Goal: Task Accomplishment & Management: Manage account settings

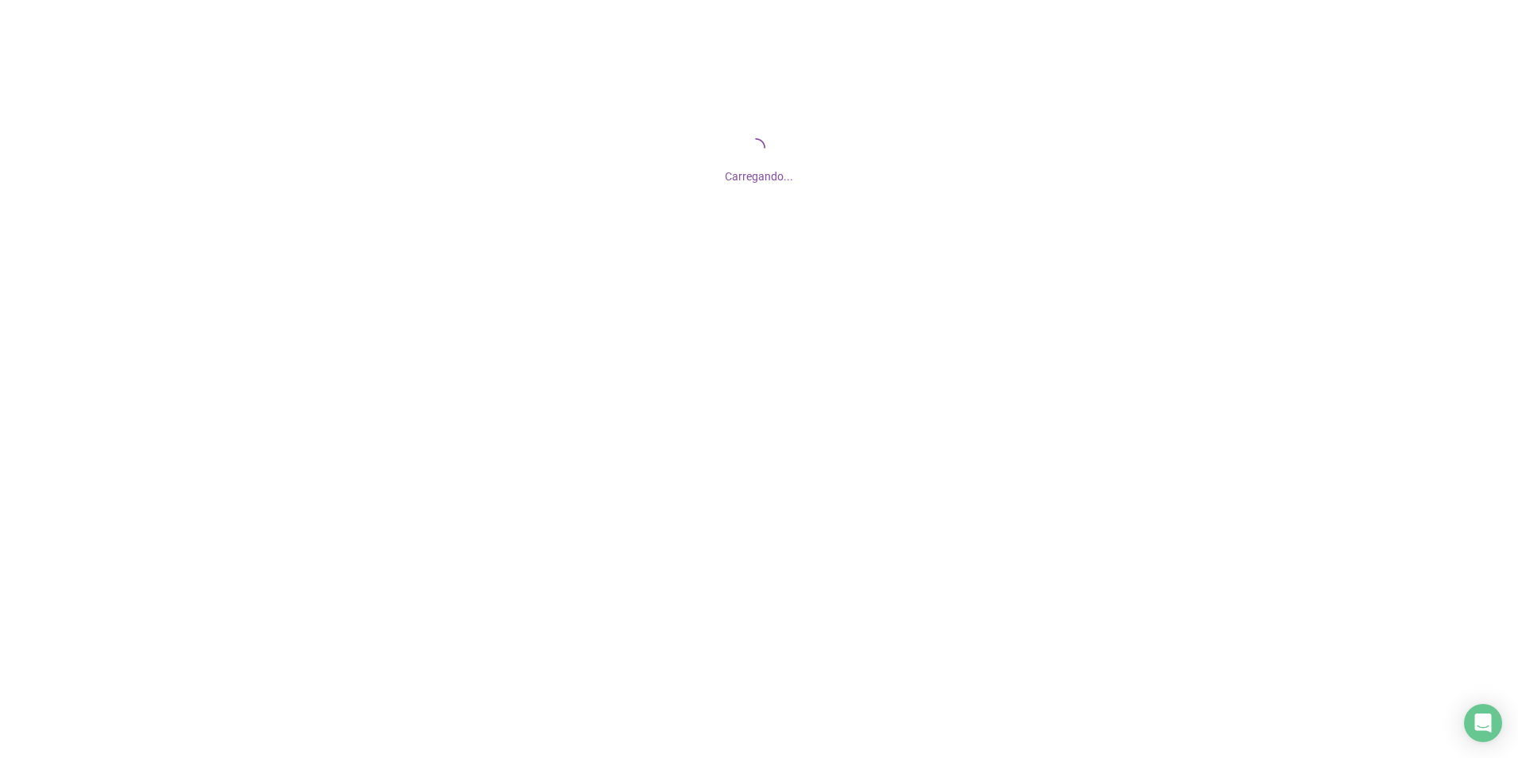
click at [772, 396] on div at bounding box center [759, 379] width 1518 height 758
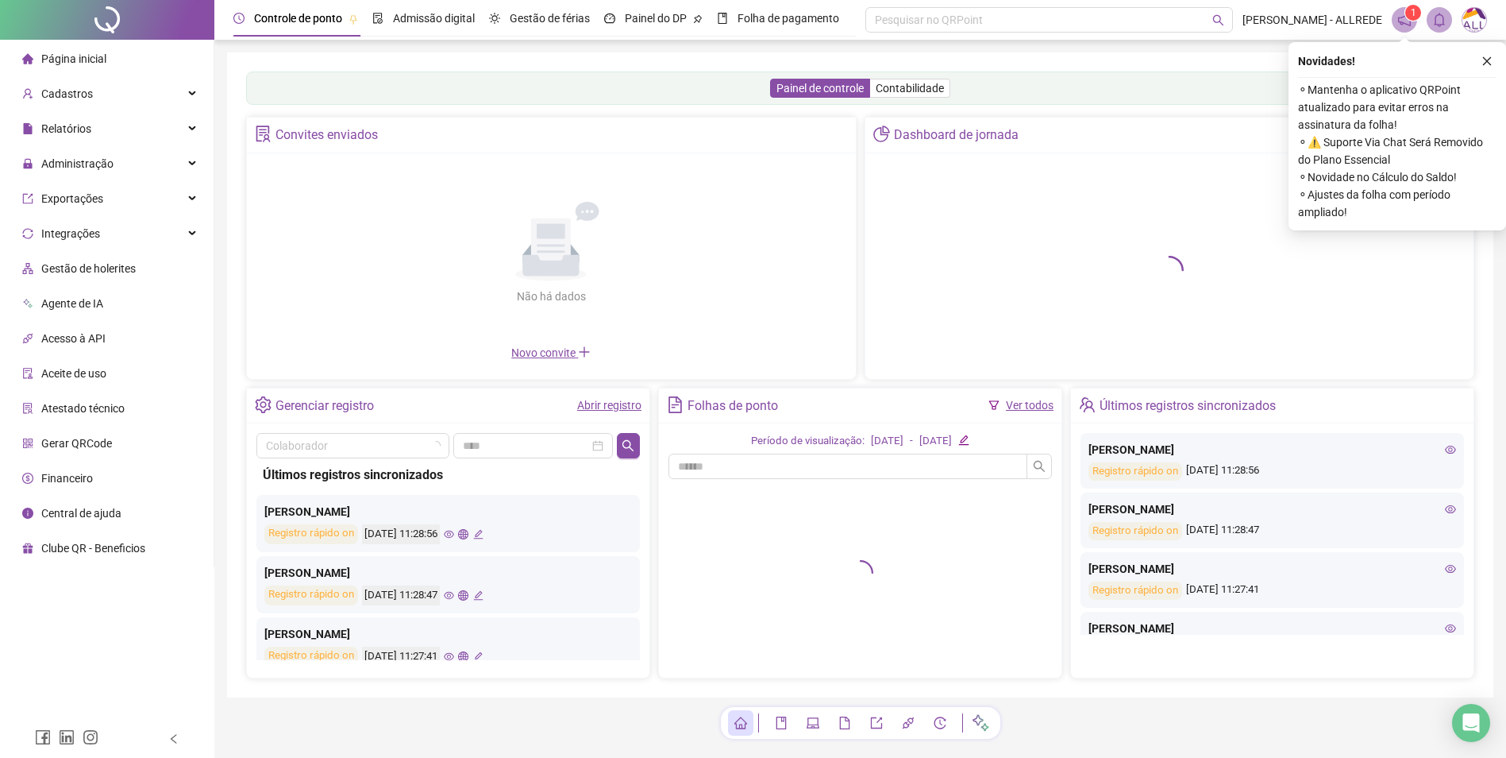
click at [729, 359] on div "Novo convite" at bounding box center [551, 352] width 590 height 17
click at [67, 160] on span "Administração" at bounding box center [77, 163] width 72 height 13
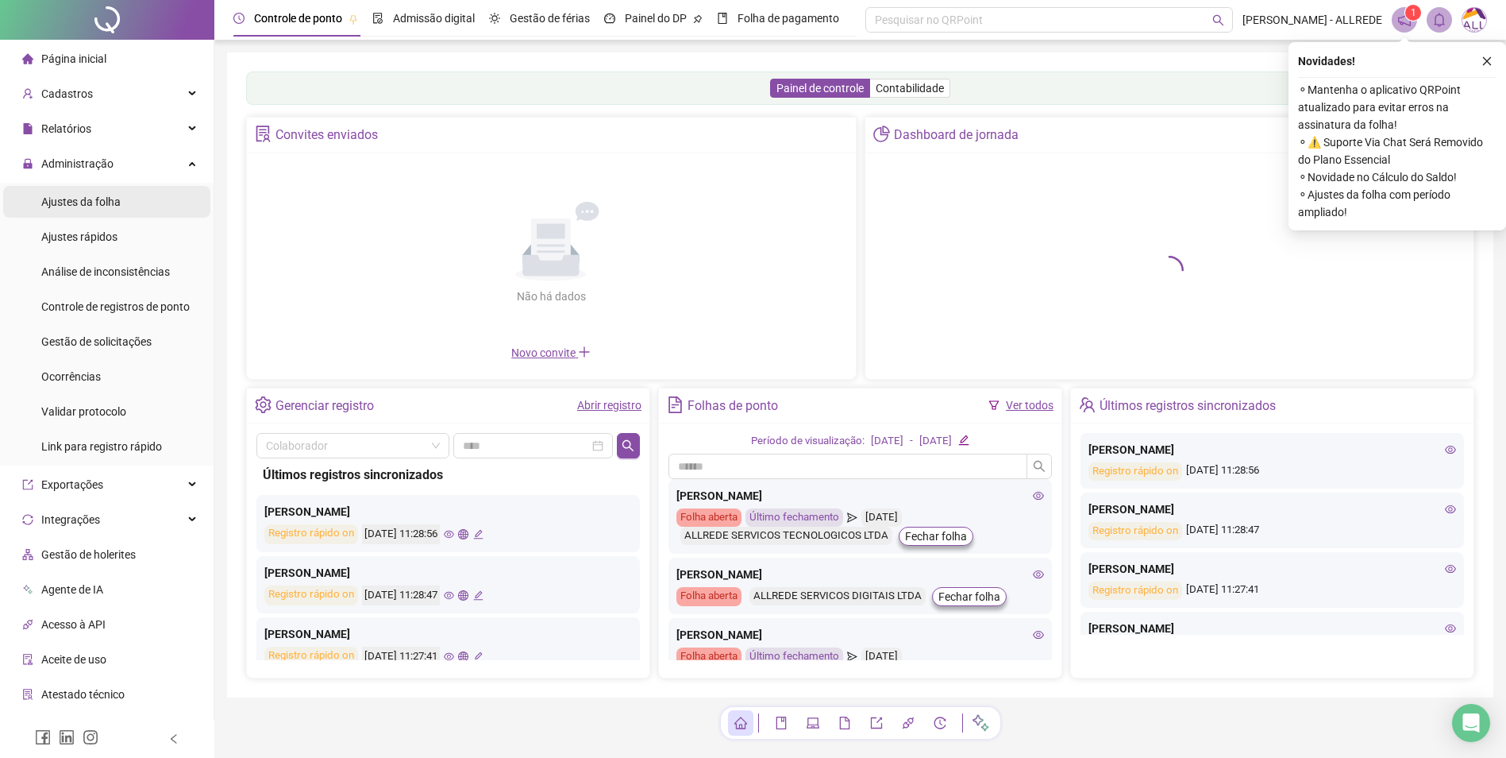
click at [98, 203] on span "Ajustes da folha" at bounding box center [80, 201] width 79 height 13
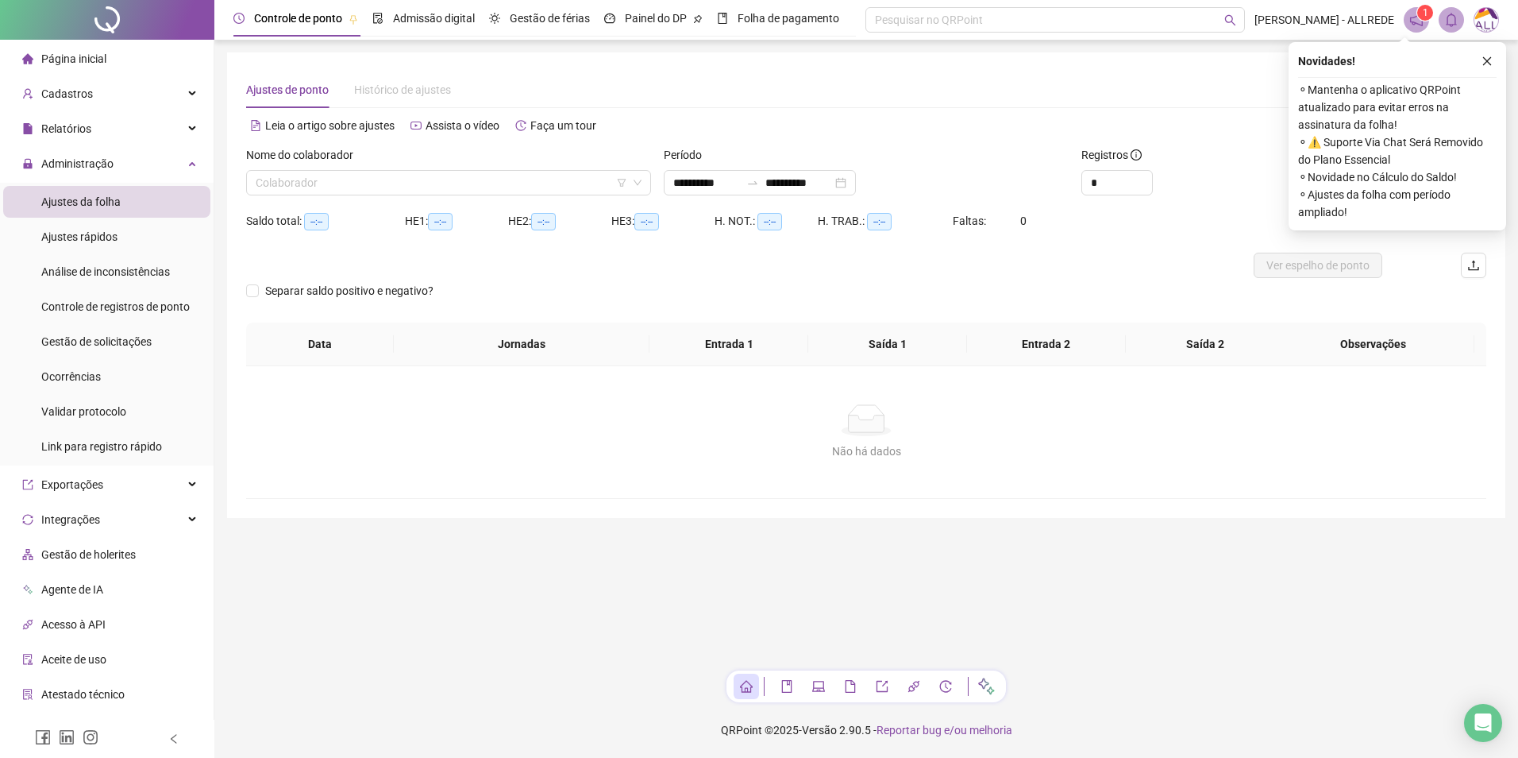
type input "**********"
click at [378, 180] on input "search" at bounding box center [442, 183] width 372 height 24
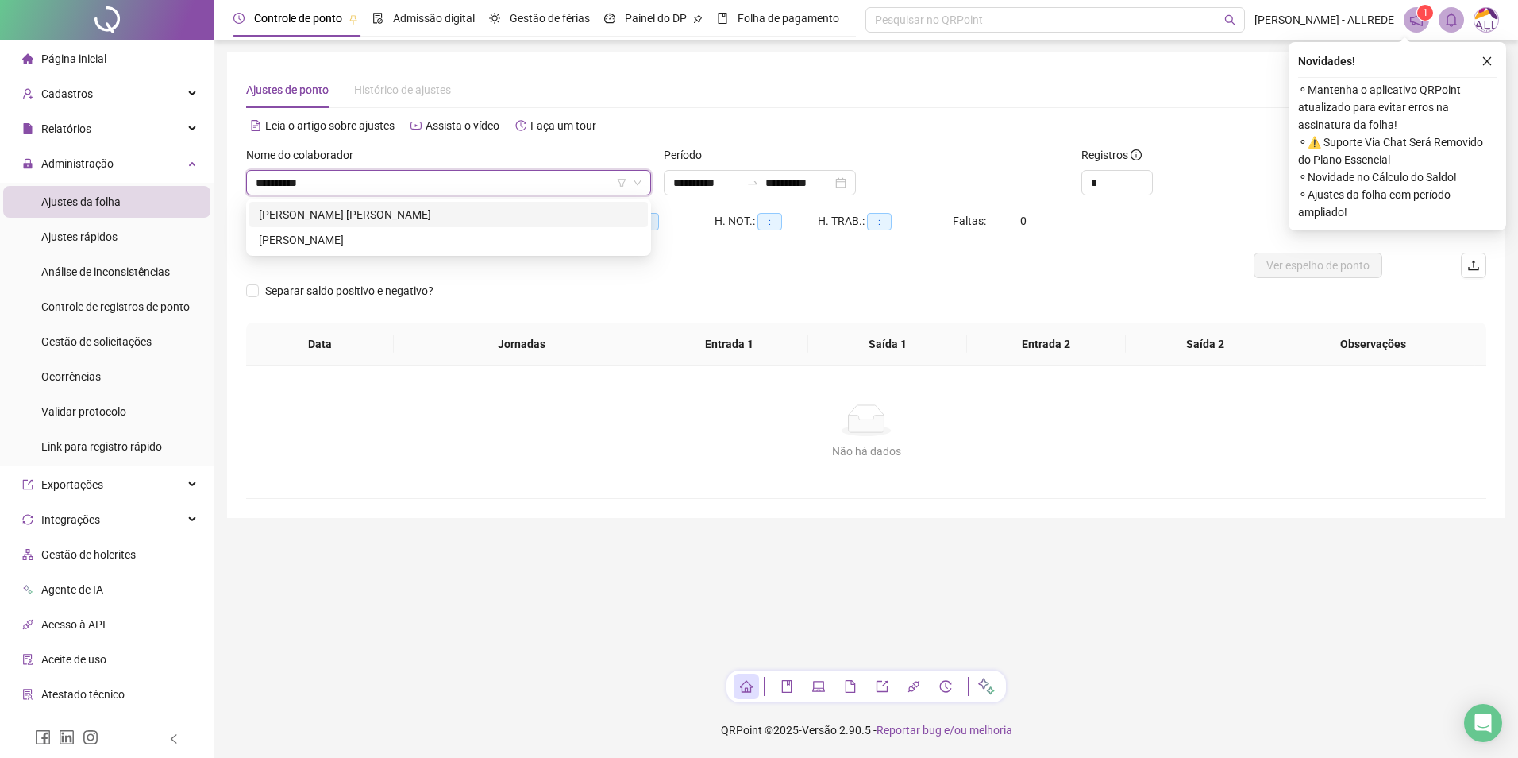
type input "**********"
click at [417, 232] on div "[PERSON_NAME]" at bounding box center [449, 239] width 380 height 17
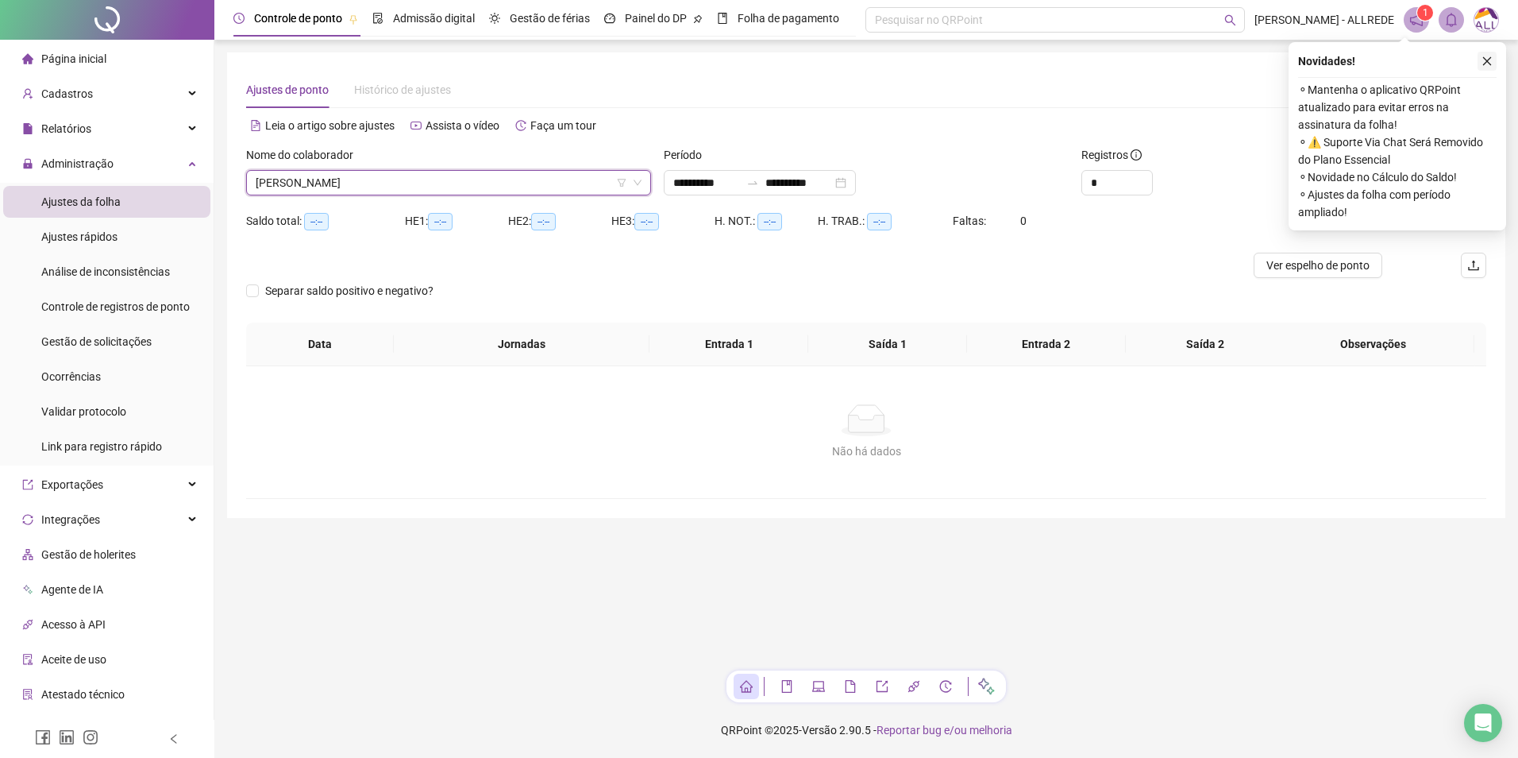
click at [1078, 56] on icon "close" at bounding box center [1487, 61] width 11 height 11
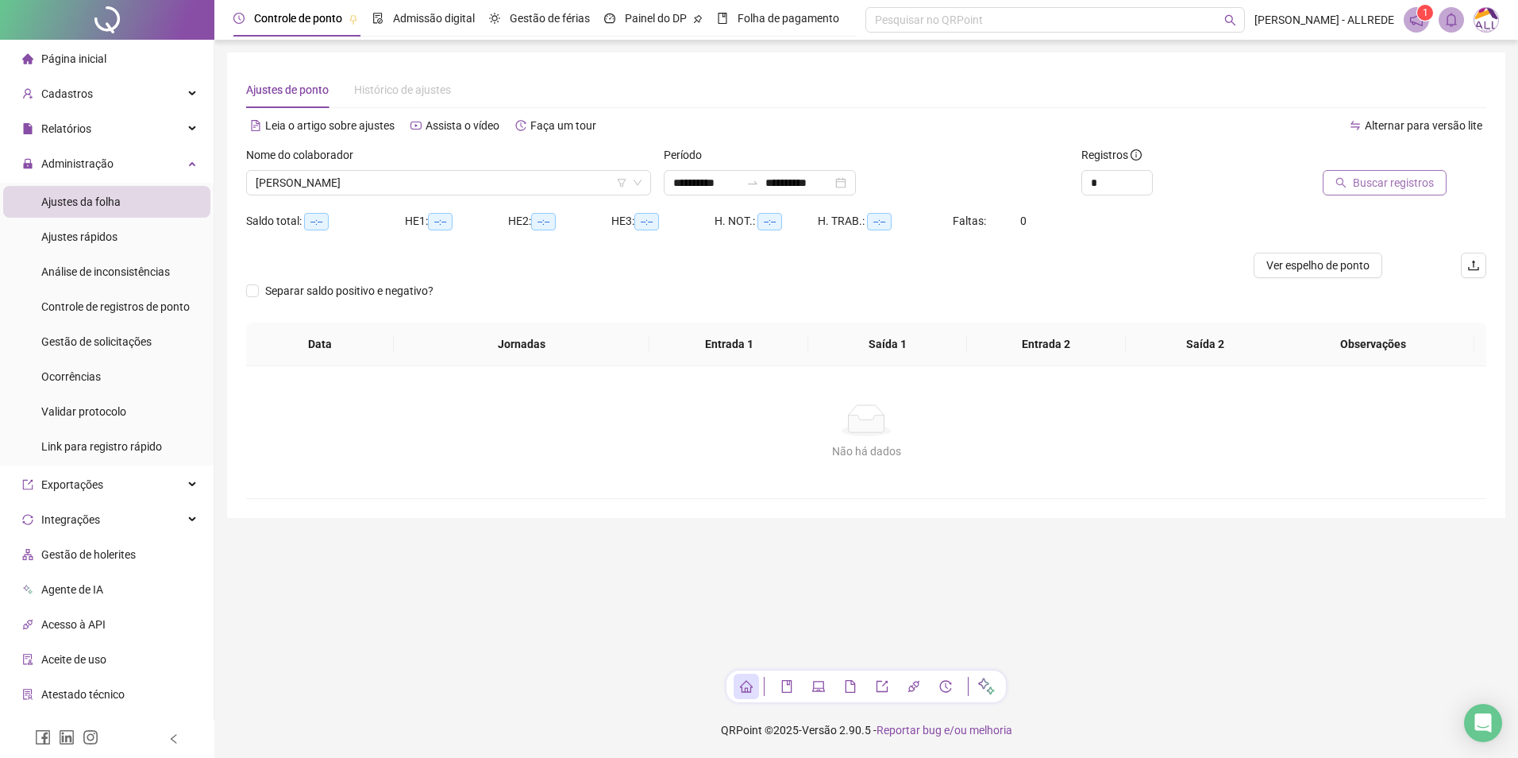
click at [1078, 183] on span "Buscar registros" at bounding box center [1393, 182] width 81 height 17
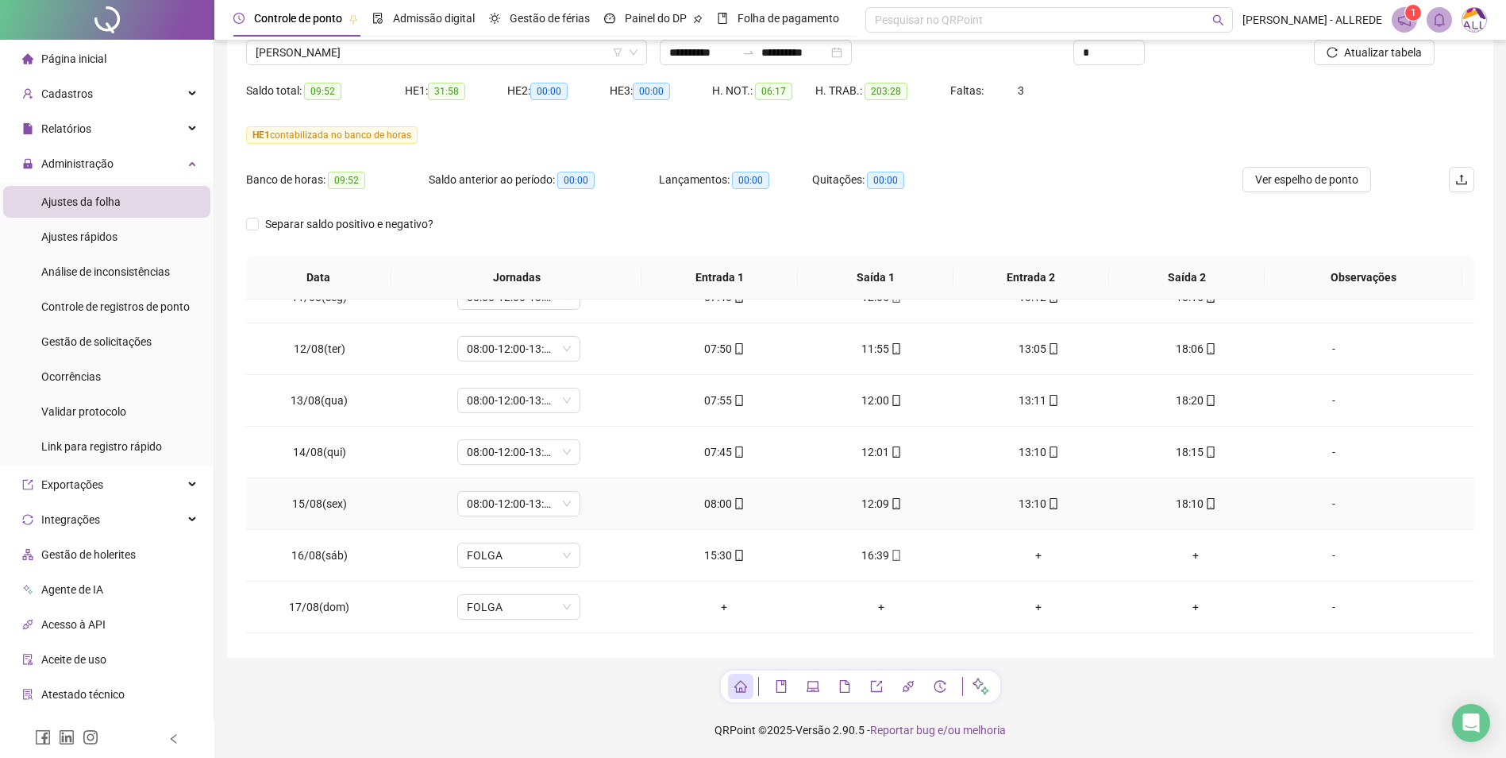
scroll to position [1261, 0]
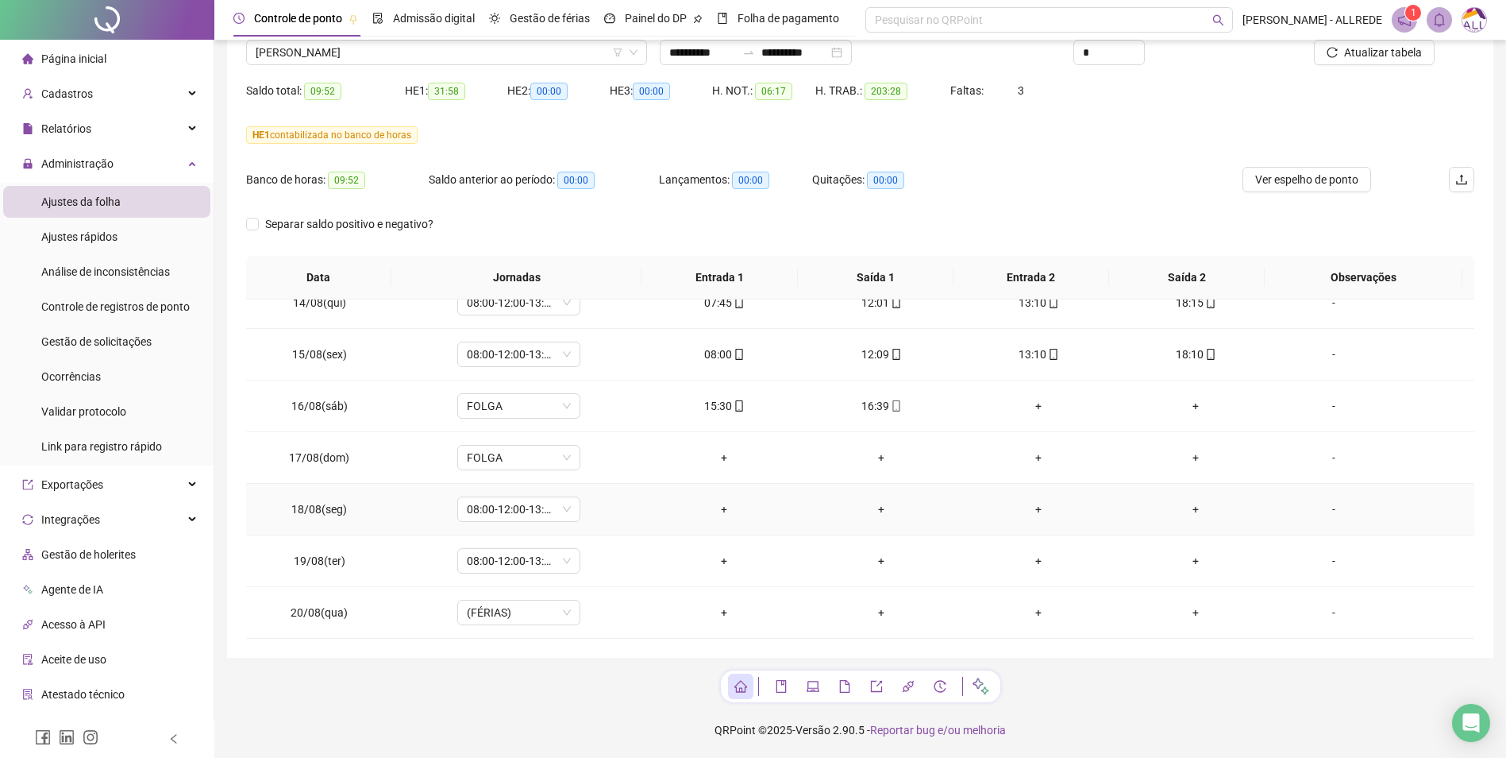
click at [1078, 503] on div "-" at bounding box center [1334, 508] width 94 height 17
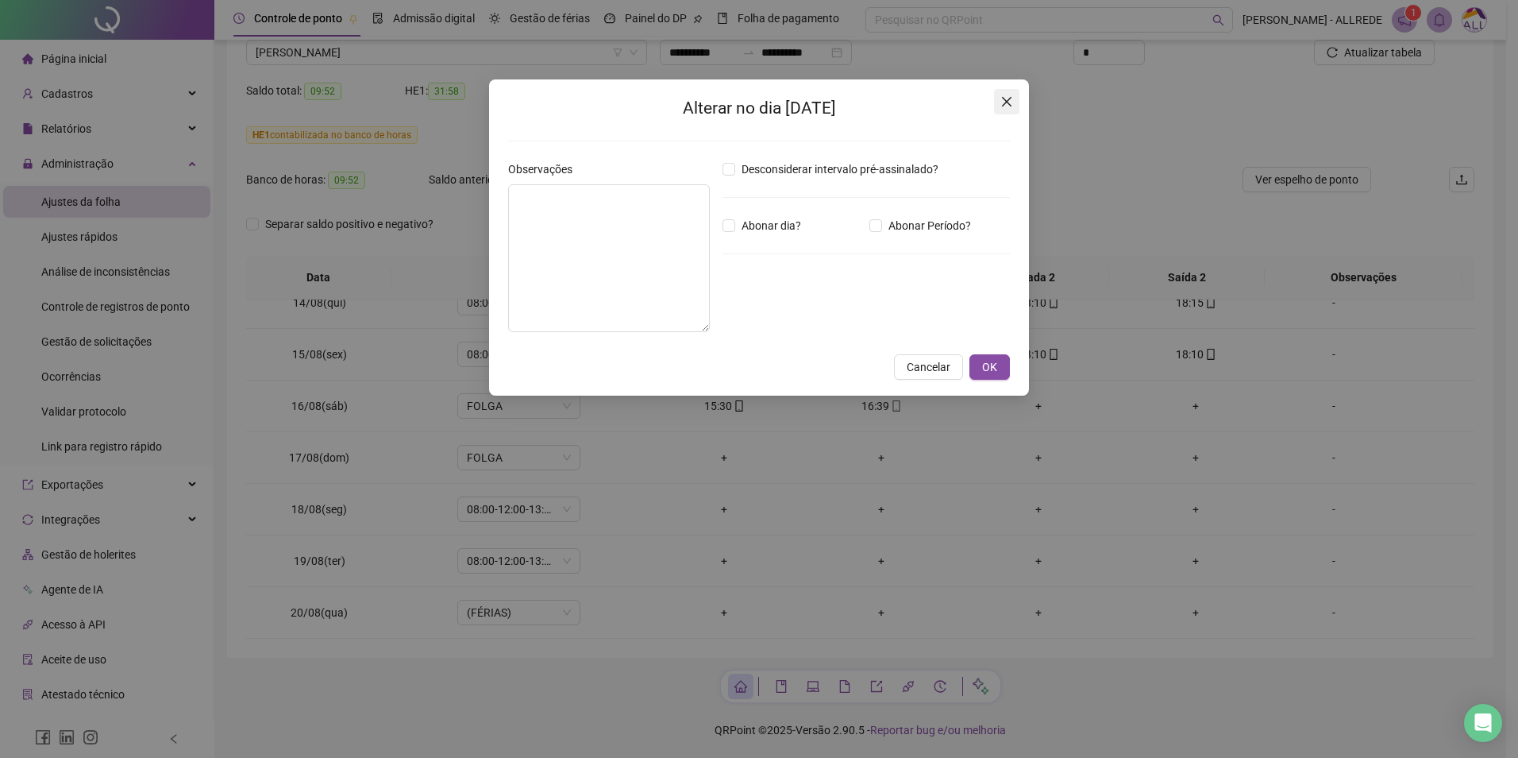
click at [1004, 101] on icon "close" at bounding box center [1007, 101] width 13 height 13
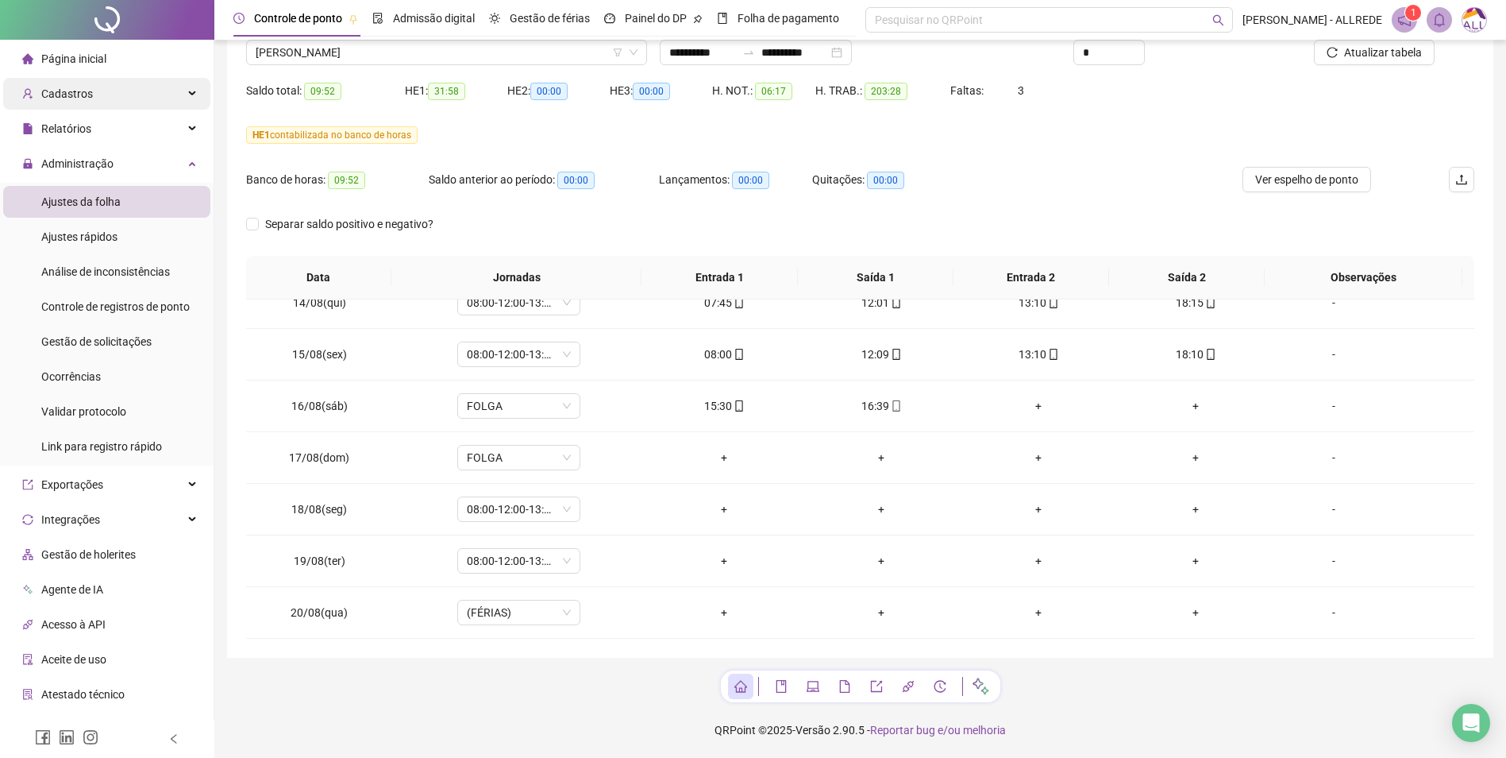
click at [96, 89] on div "Cadastros" at bounding box center [106, 94] width 207 height 32
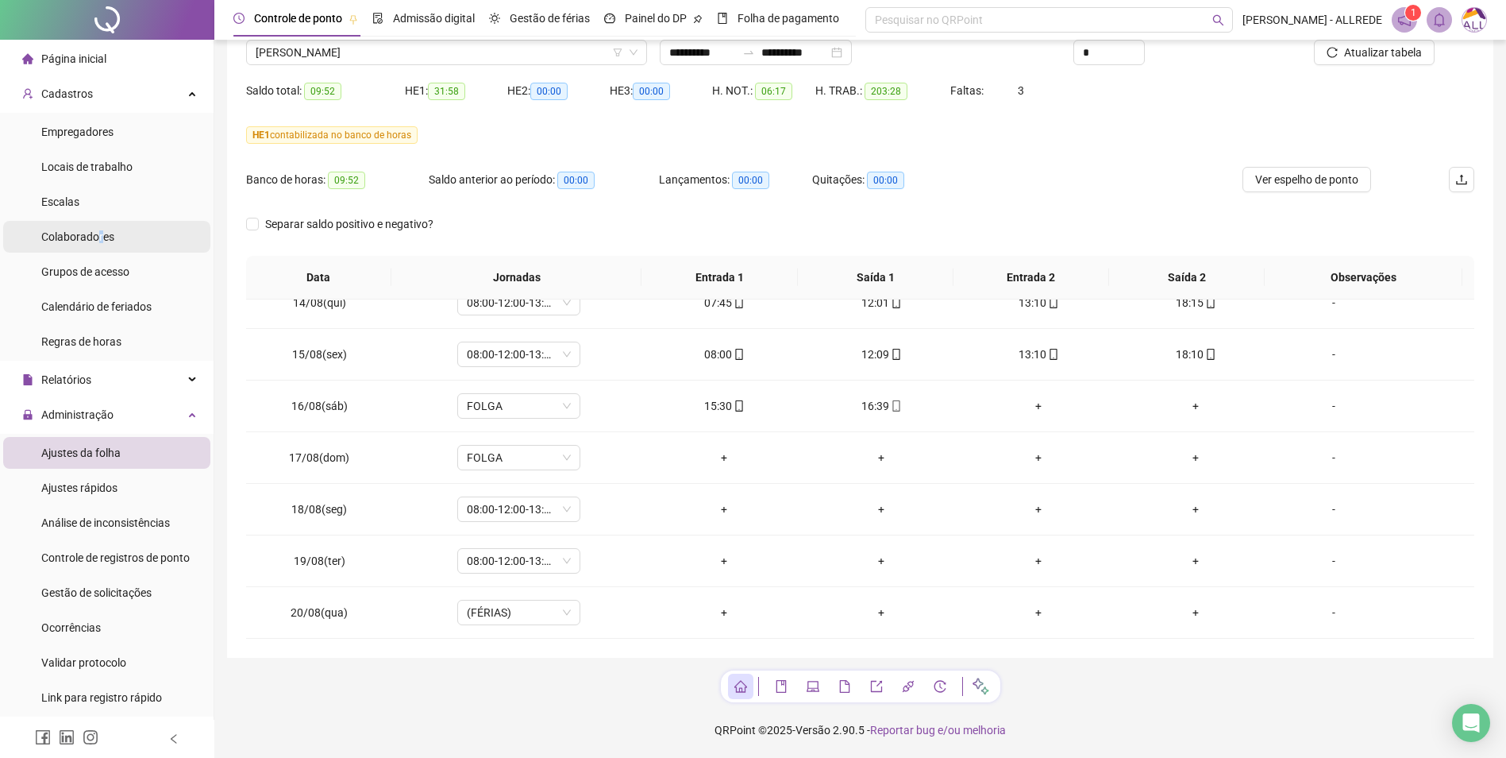
click at [100, 240] on span "Colaboradores" at bounding box center [77, 236] width 73 height 13
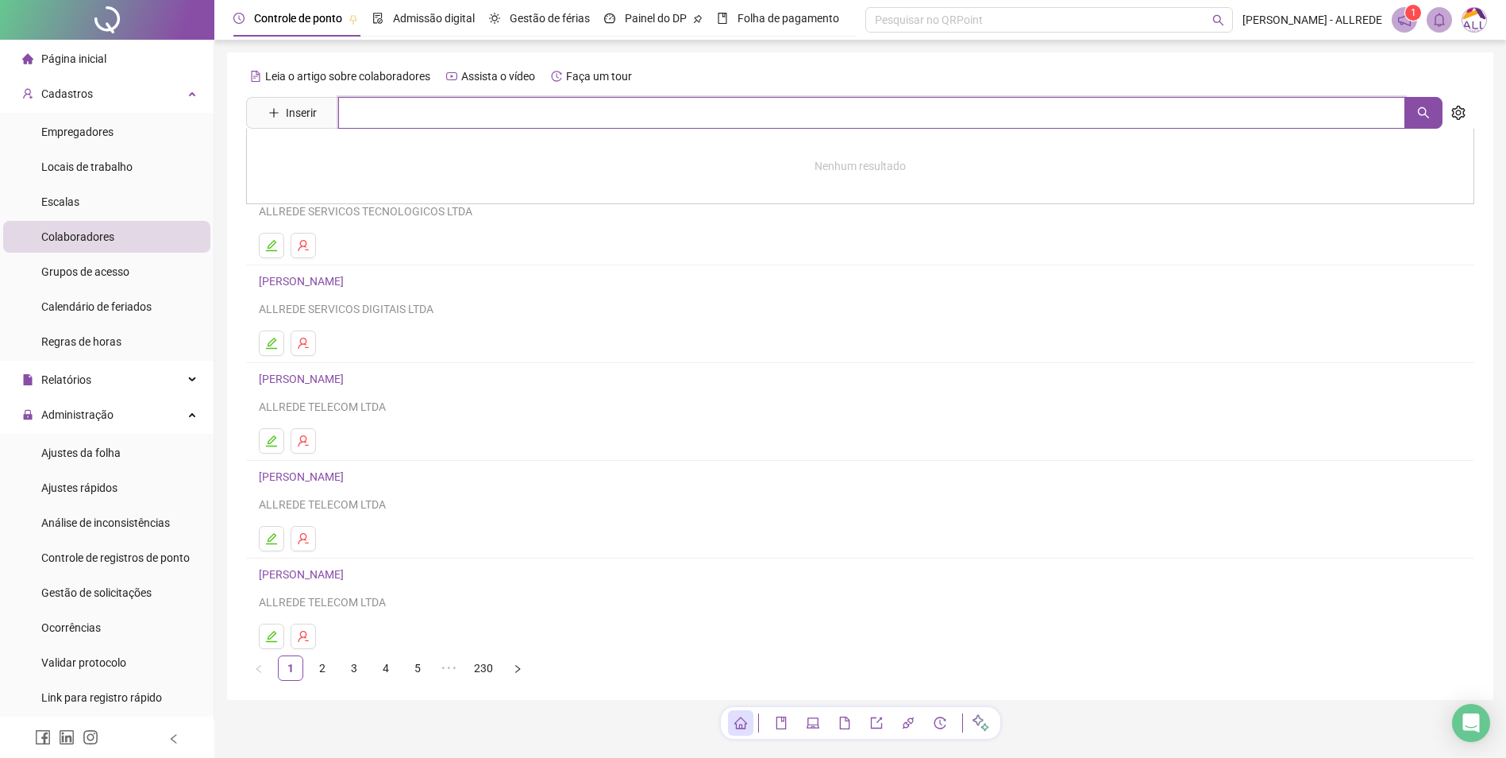
click at [426, 116] on input "text" at bounding box center [871, 113] width 1067 height 32
type input "**********"
click at [361, 190] on link "[PERSON_NAME]" at bounding box center [318, 193] width 85 height 13
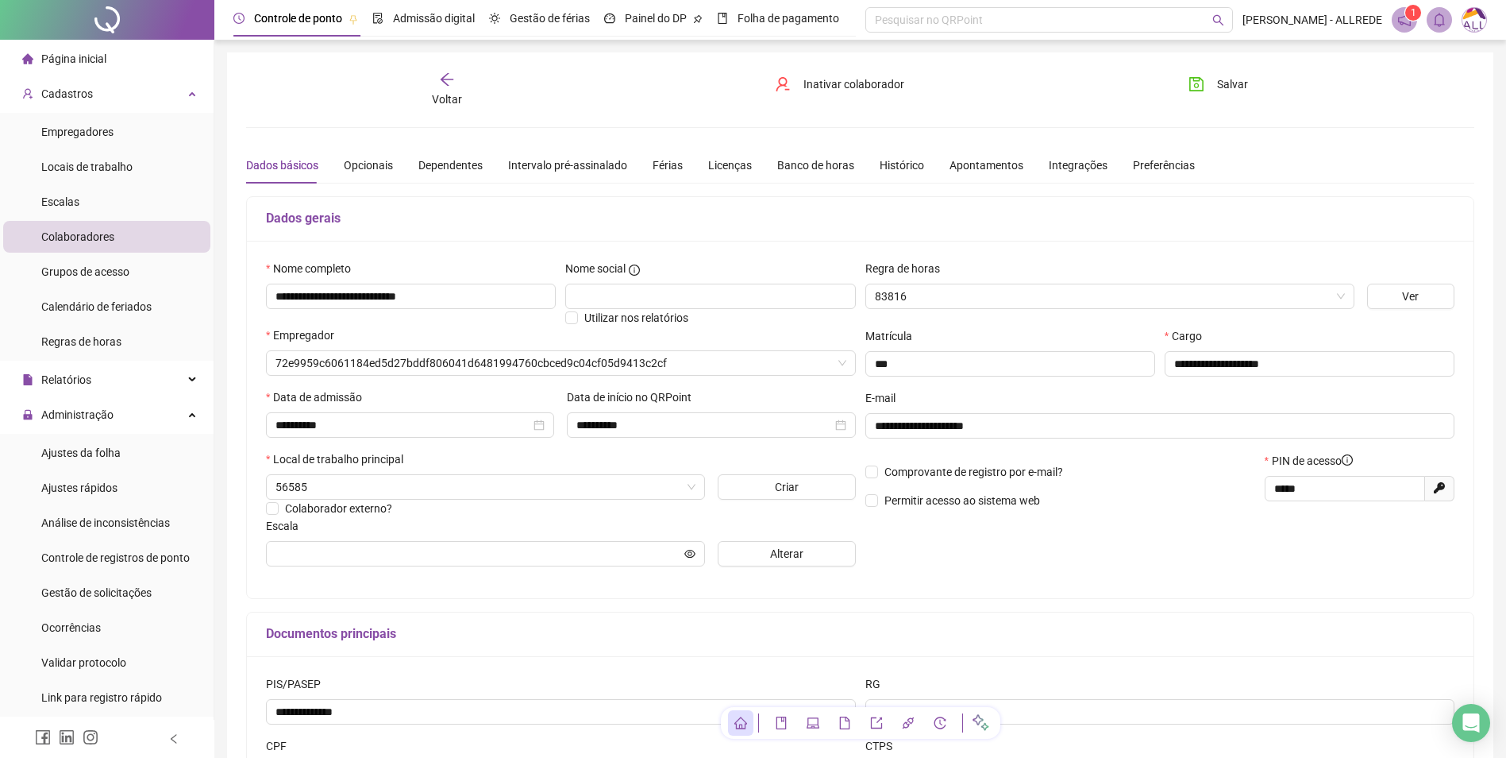
type input "**********"
click at [800, 156] on div "Banco de horas" at bounding box center [815, 164] width 77 height 17
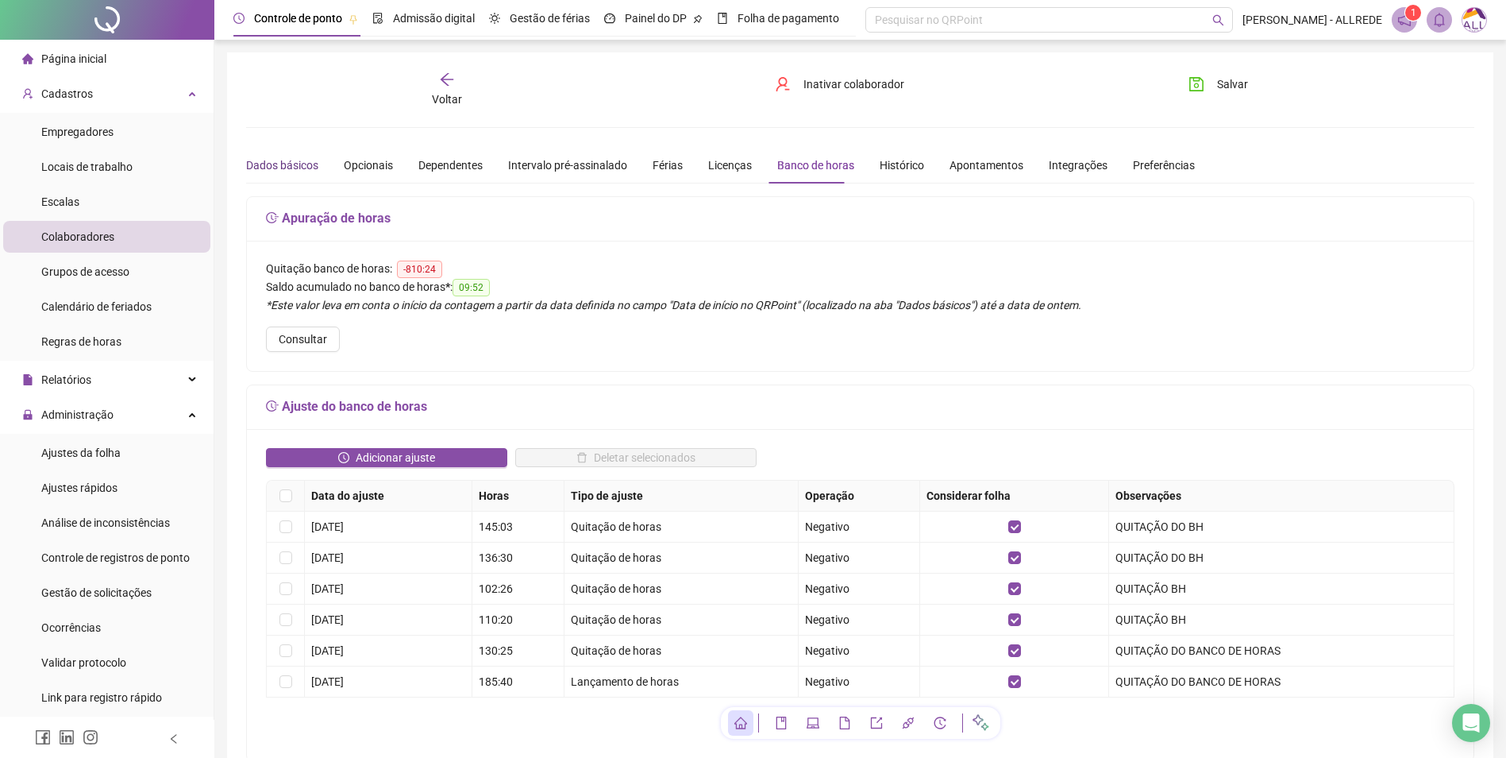
click at [287, 164] on div "Dados básicos" at bounding box center [282, 164] width 72 height 17
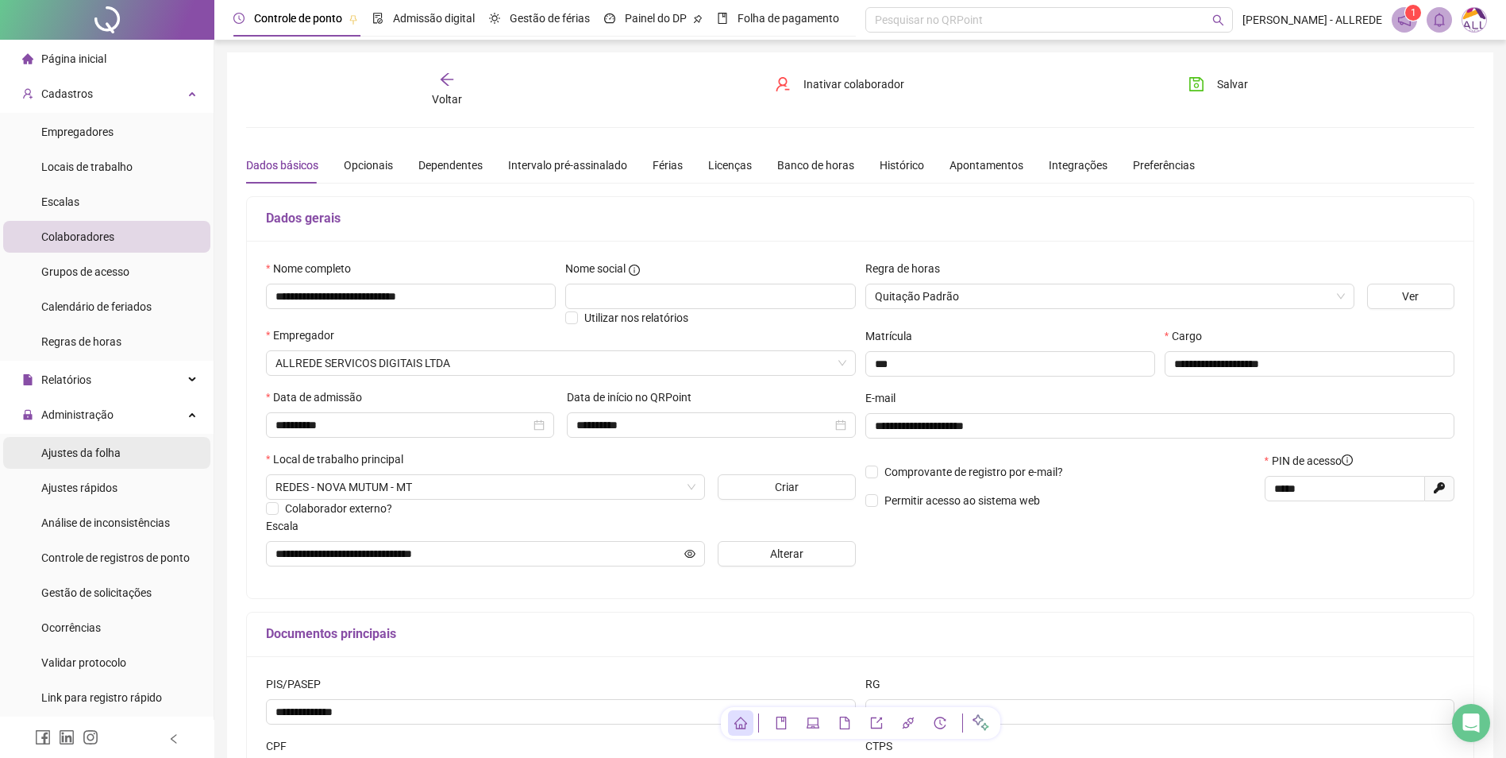
click at [88, 458] on span "Ajustes da folha" at bounding box center [80, 452] width 79 height 13
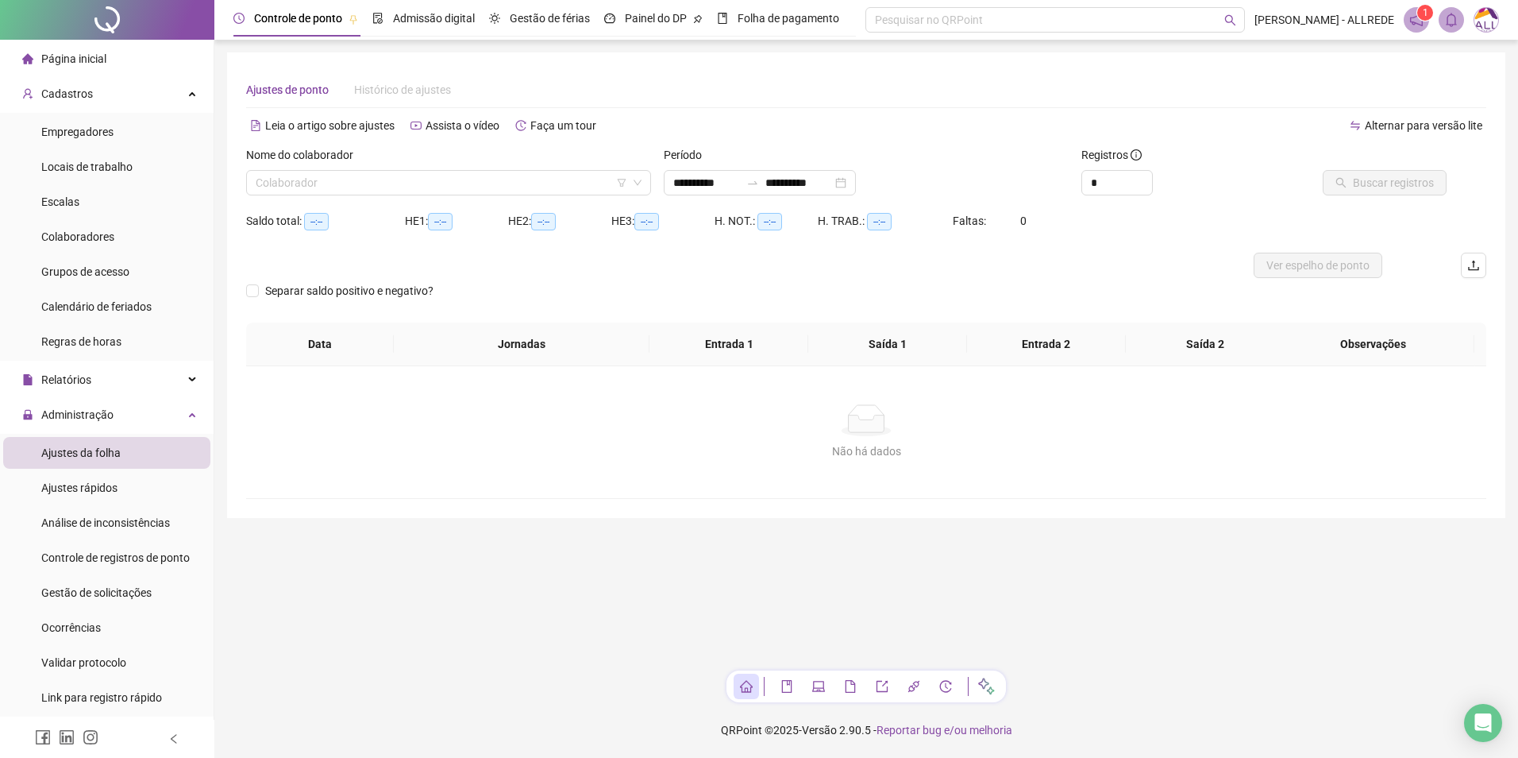
type input "**********"
click at [434, 179] on input "search" at bounding box center [442, 183] width 372 height 24
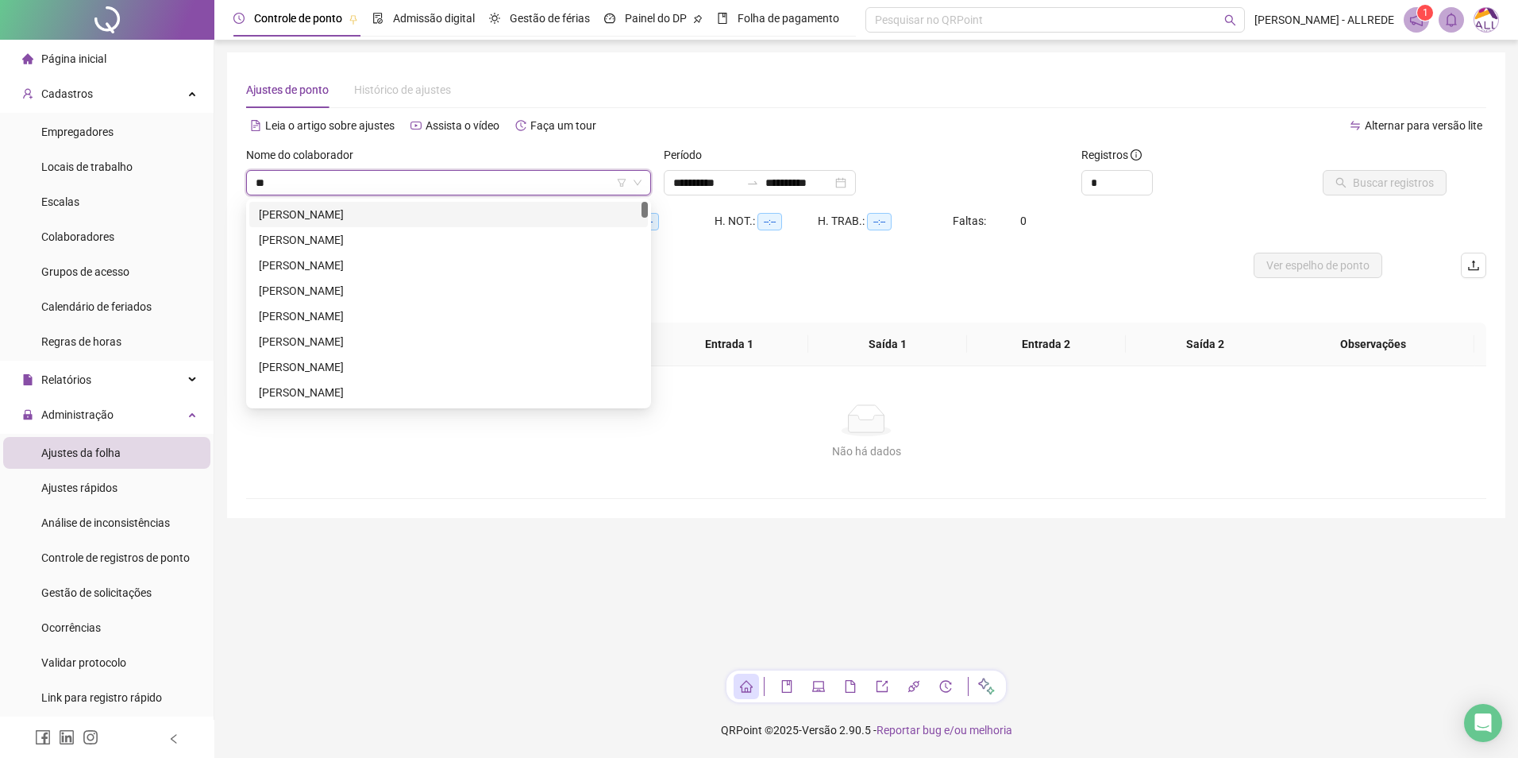
type input "*"
type input "*********"
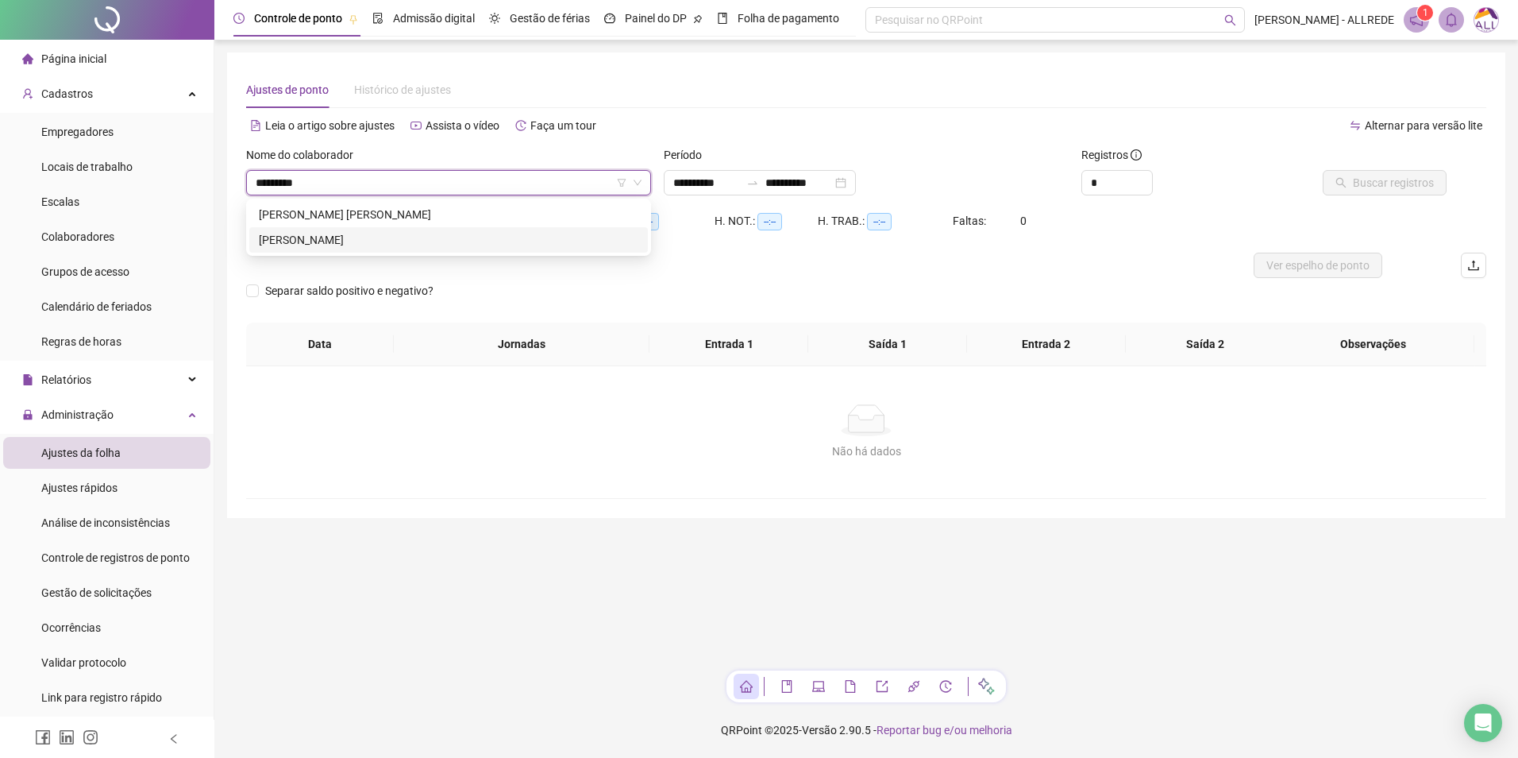
click at [425, 238] on div "[PERSON_NAME]" at bounding box center [449, 239] width 380 height 17
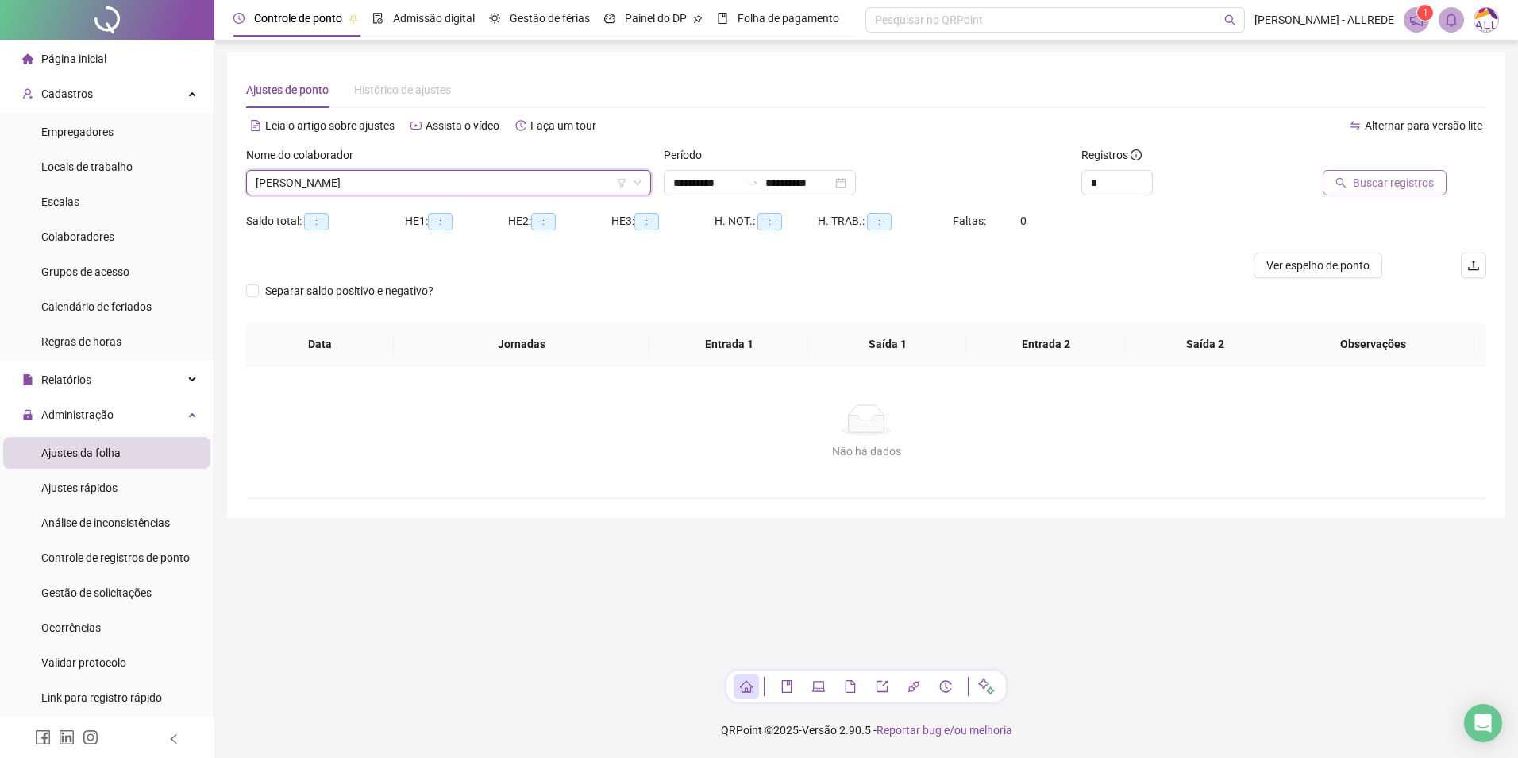
click at [1078, 181] on span "Buscar registros" at bounding box center [1393, 182] width 81 height 17
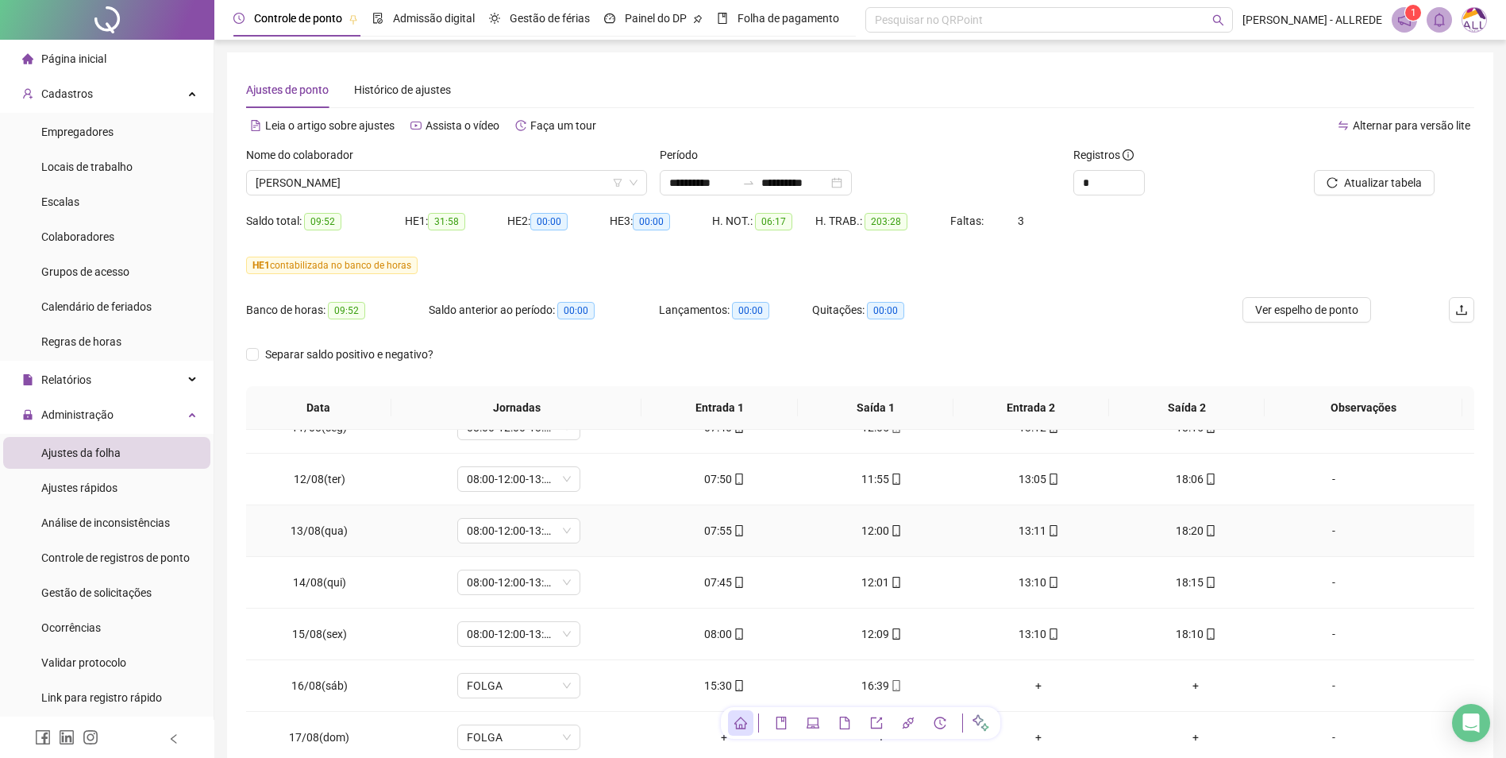
scroll to position [1261, 0]
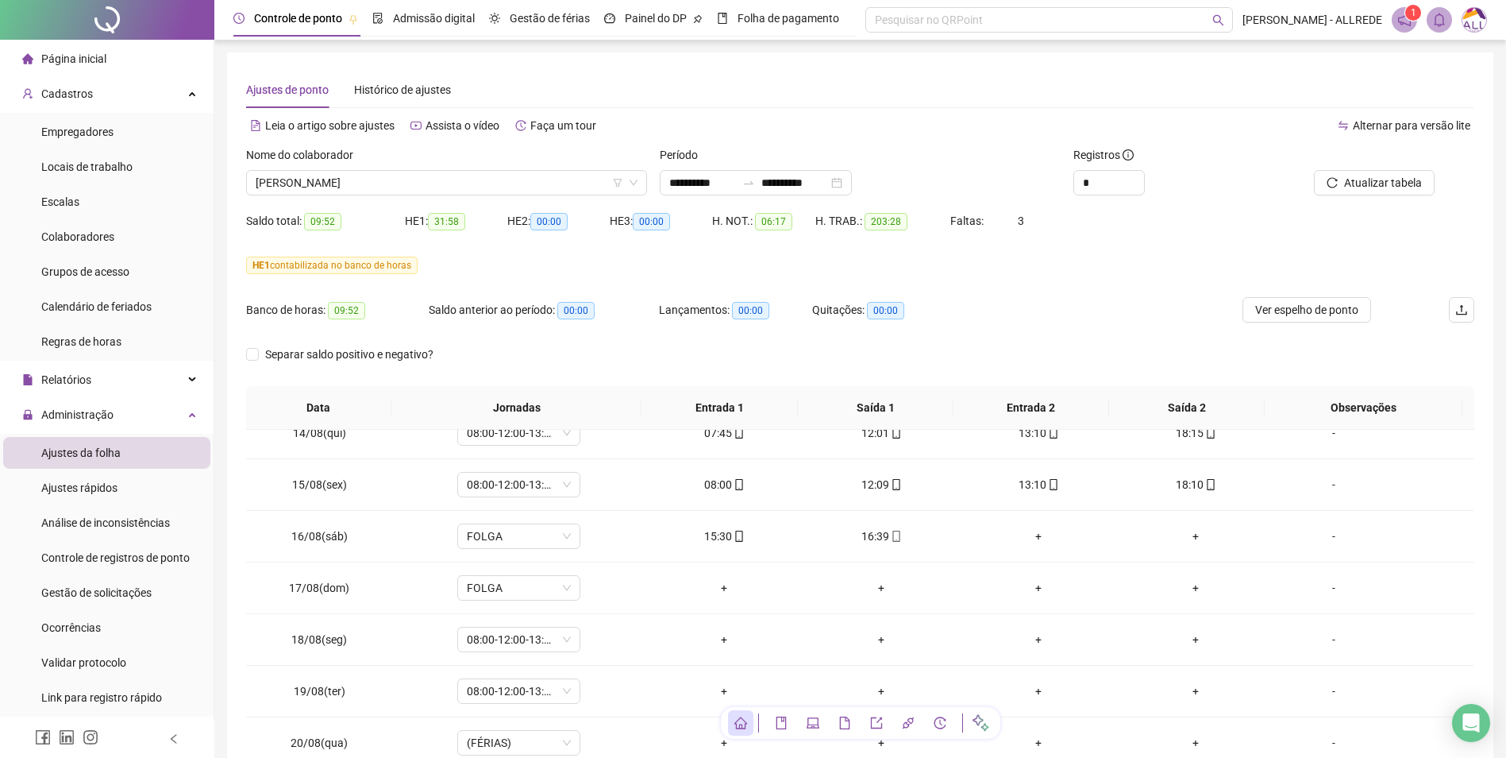
click at [1078, 272] on div "HE 1 contabilizada no banco de horas" at bounding box center [860, 264] width 1228 height 17
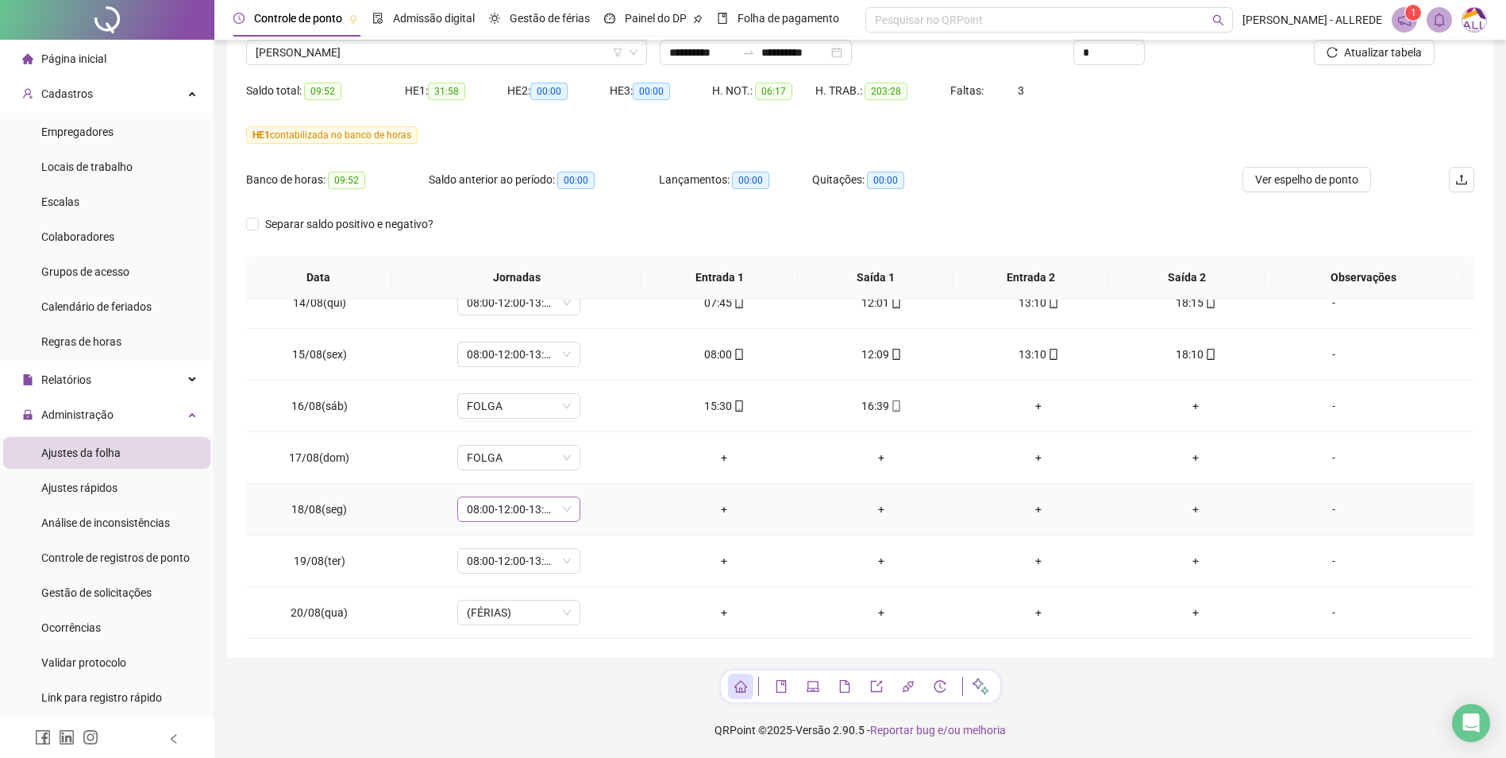
click at [527, 509] on span "08:00-12:00-13:12-18:00" at bounding box center [519, 509] width 104 height 24
click at [1032, 141] on div "HE 1 contabilizada no banco de horas" at bounding box center [860, 134] width 1228 height 17
click at [488, 509] on span "08:00-12:00-13:12-18:00" at bounding box center [519, 509] width 104 height 24
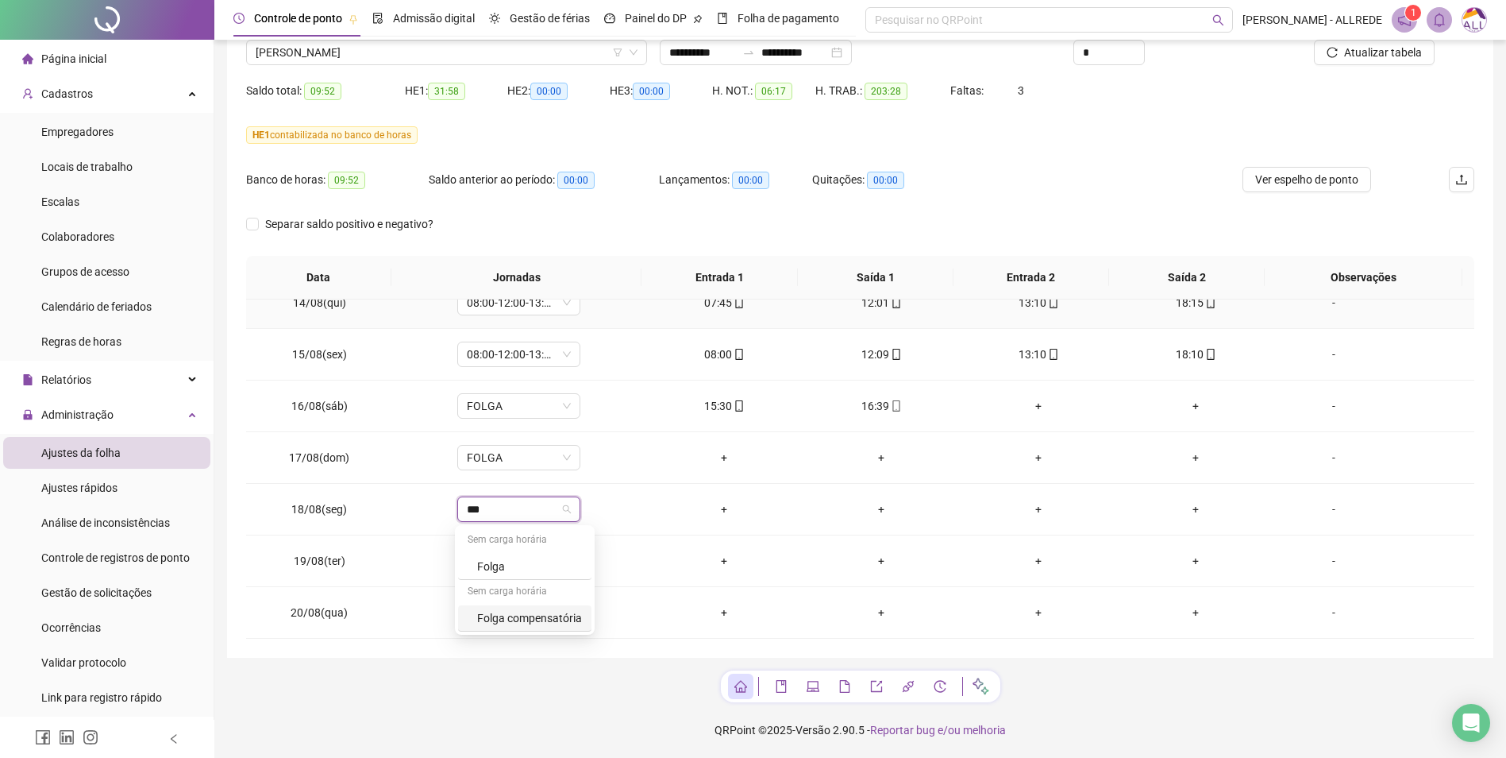
type input "***"
click at [1078, 213] on div "Separar saldo positivo e negativo?" at bounding box center [860, 233] width 1228 height 44
drag, startPoint x: 1046, startPoint y: 199, endPoint x: 545, endPoint y: 542, distance: 606.8
click at [1043, 201] on div "Banco de horas: 09:52 Saldo anterior ao período: 00:00 Lançamentos: 00:00 Quita…" at bounding box center [706, 189] width 921 height 44
click at [522, 509] on span "08:00-12:00-13:12-18:00" at bounding box center [519, 509] width 104 height 24
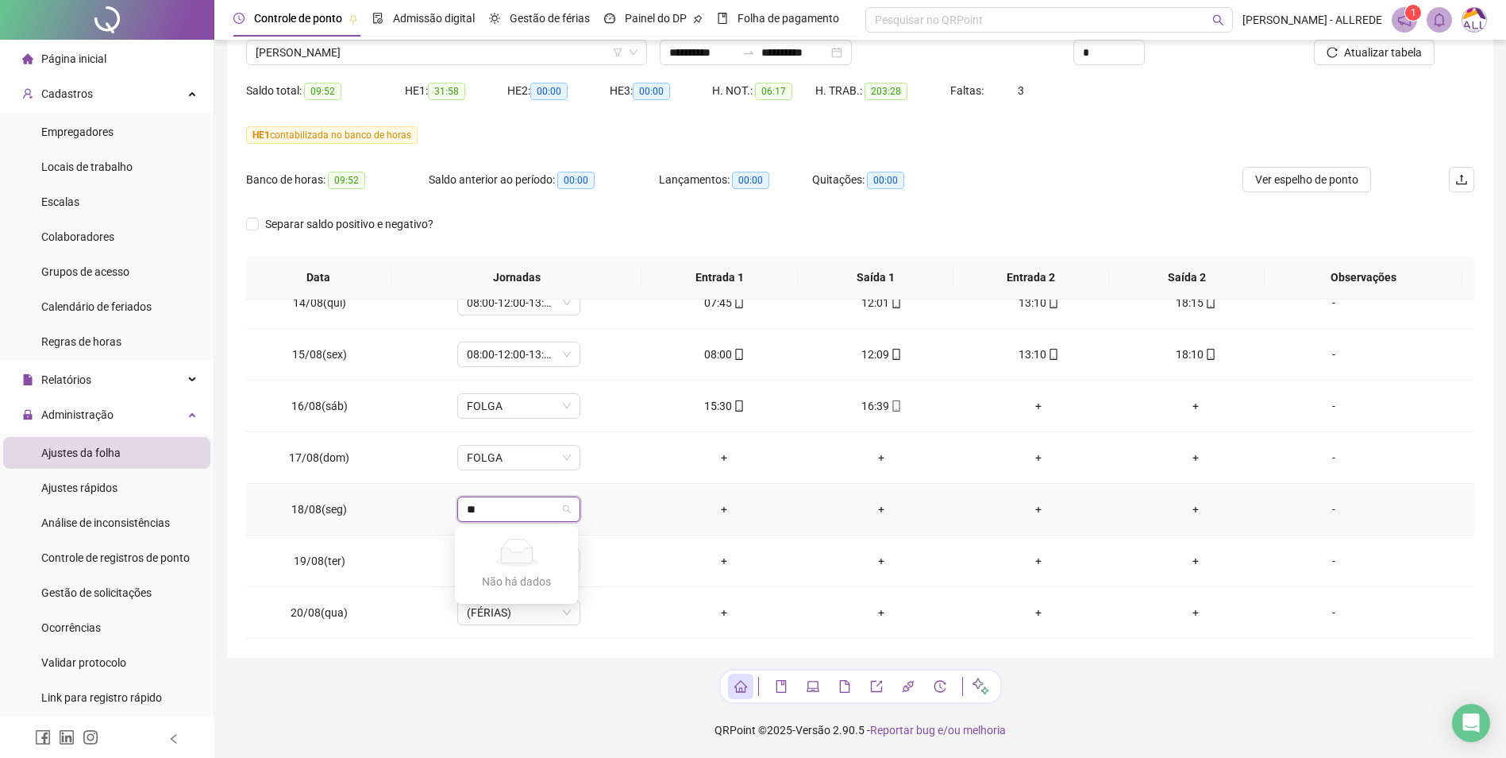
type input "*"
type input "**"
click at [1069, 179] on div "Banco de horas: 09:52 Saldo anterior ao período: 00:00 Lançamentos: 00:00 Quita…" at bounding box center [706, 189] width 921 height 44
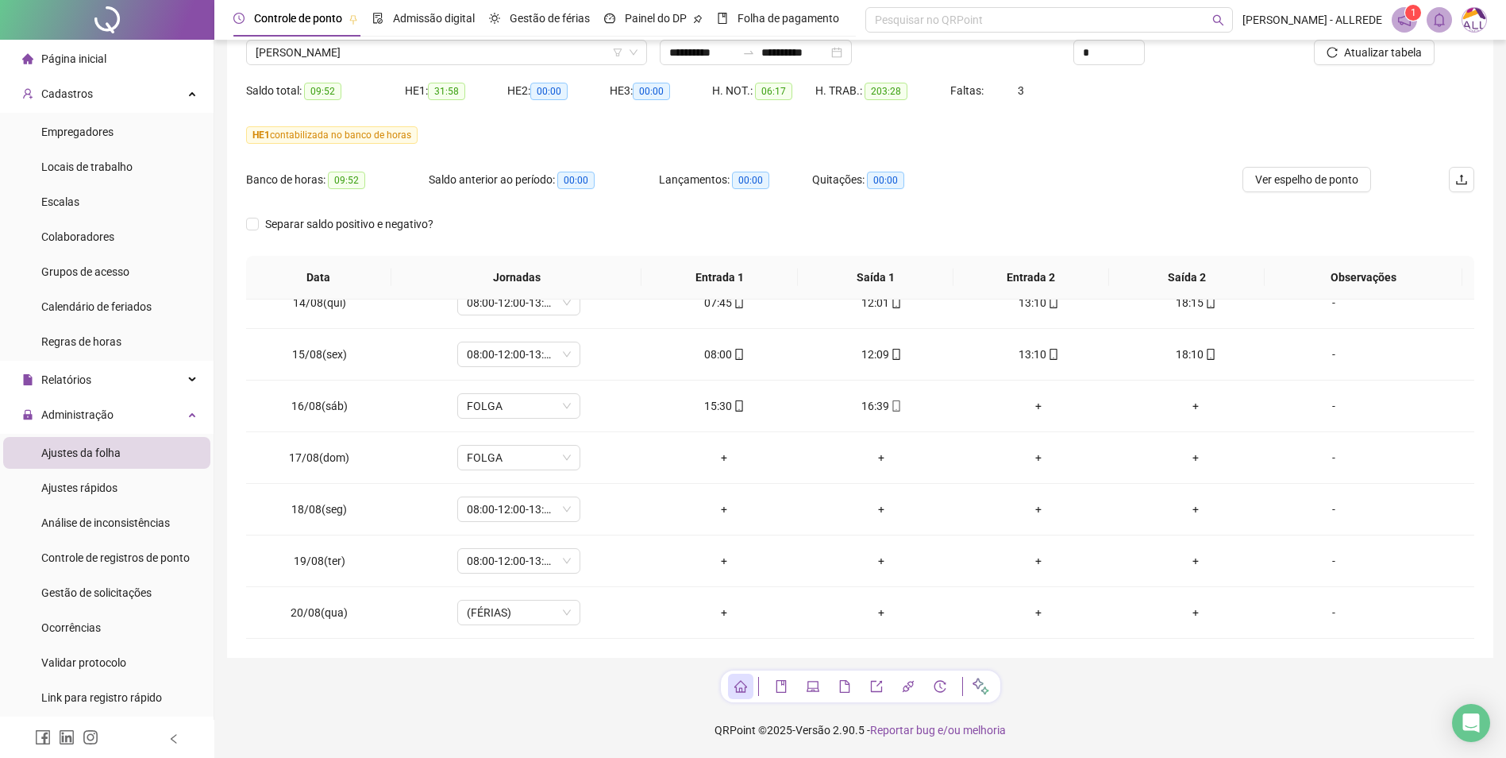
click at [1078, 122] on div "HE 1 contabilizada no banco de horas" at bounding box center [860, 134] width 1228 height 25
